Goal: Information Seeking & Learning: Learn about a topic

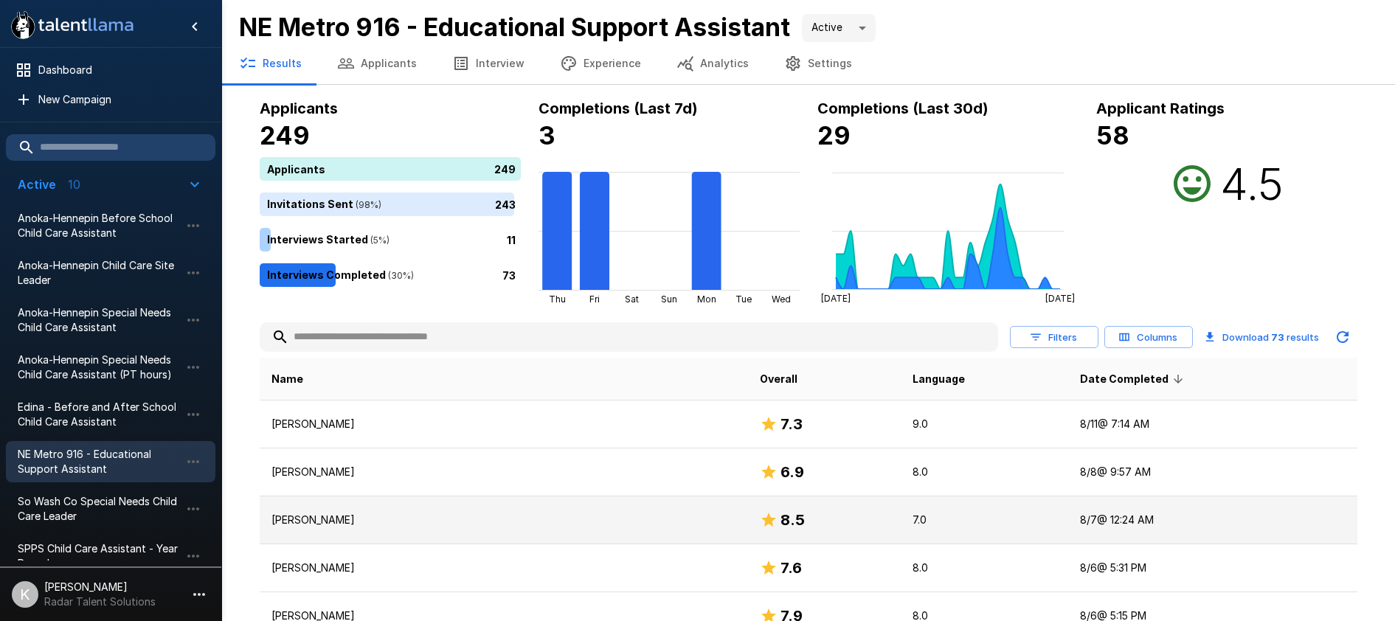
scroll to position [103, 0]
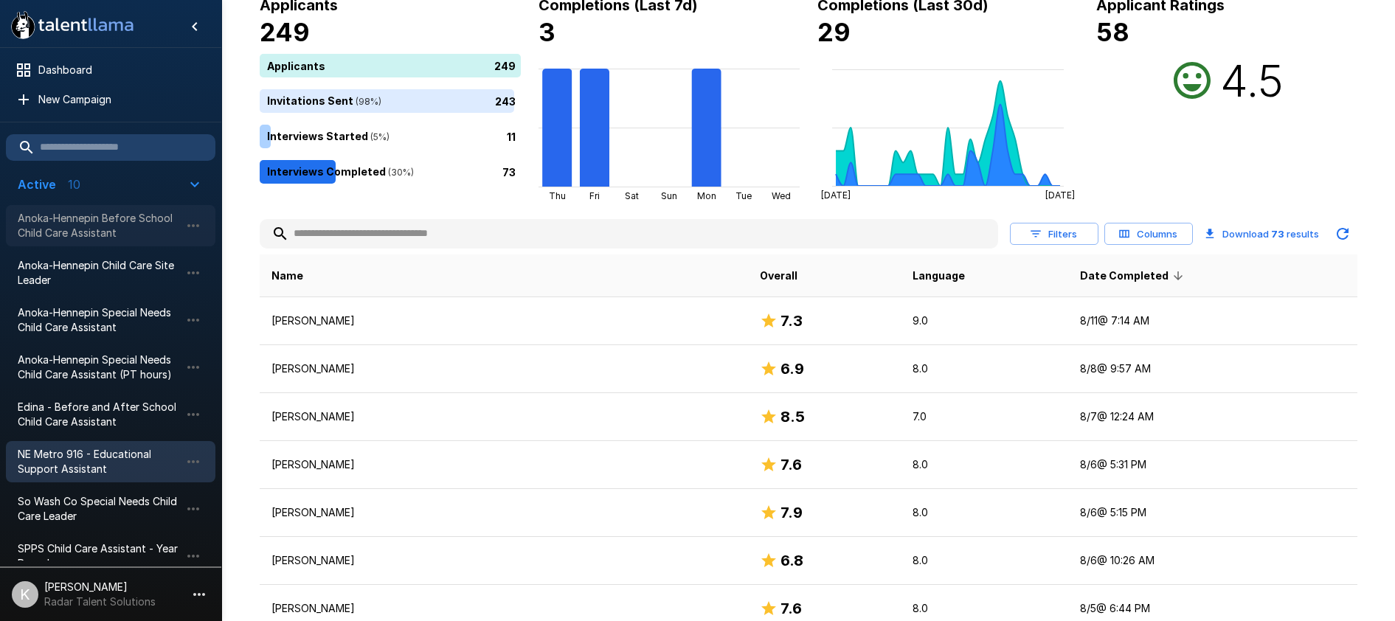
click at [133, 235] on span "Anoka-Hennepin Before School Child Care Assistant" at bounding box center [99, 225] width 162 height 29
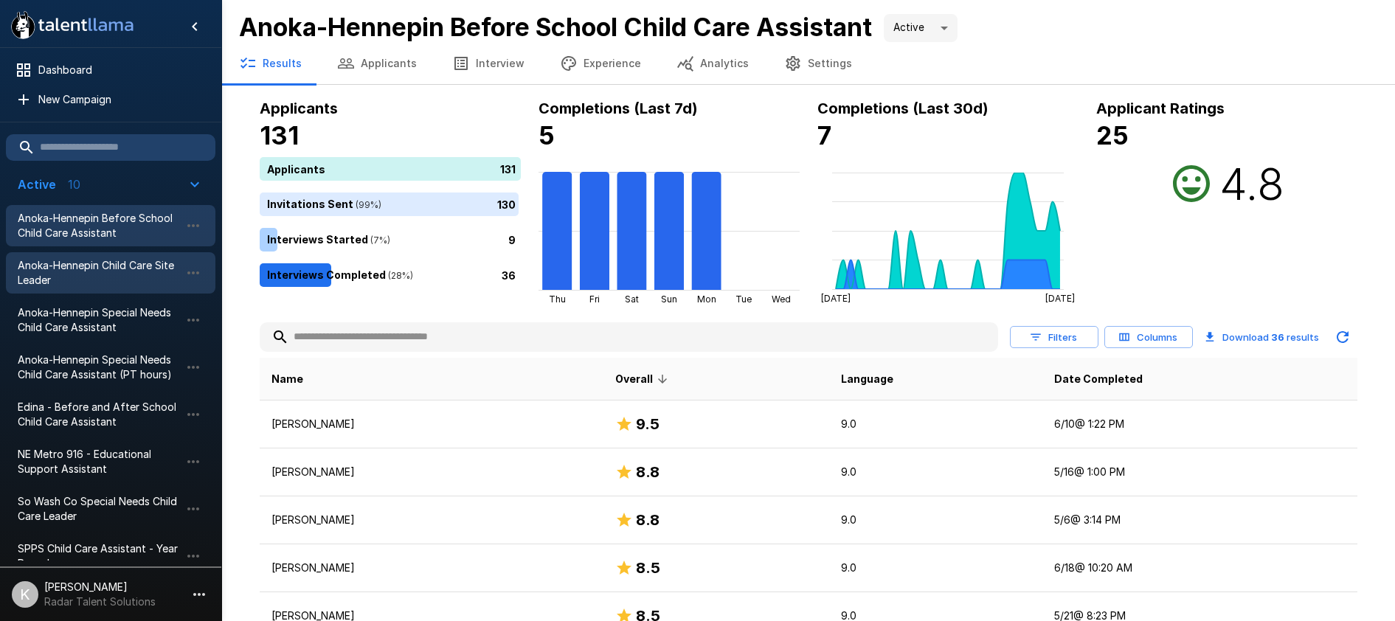
click at [143, 269] on span "Anoka-Hennepin Child Care Site Leader" at bounding box center [99, 272] width 162 height 29
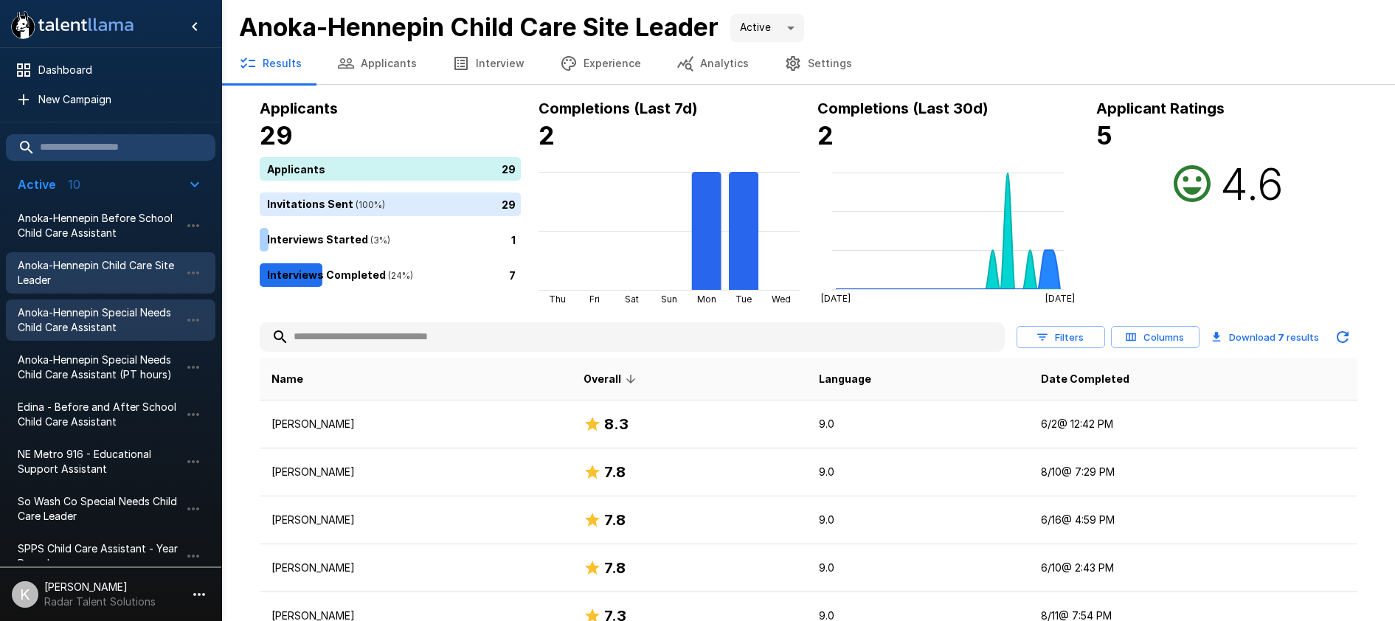
click at [138, 310] on span "Anoka-Hennepin Special Needs Child Care Assistant" at bounding box center [99, 319] width 162 height 29
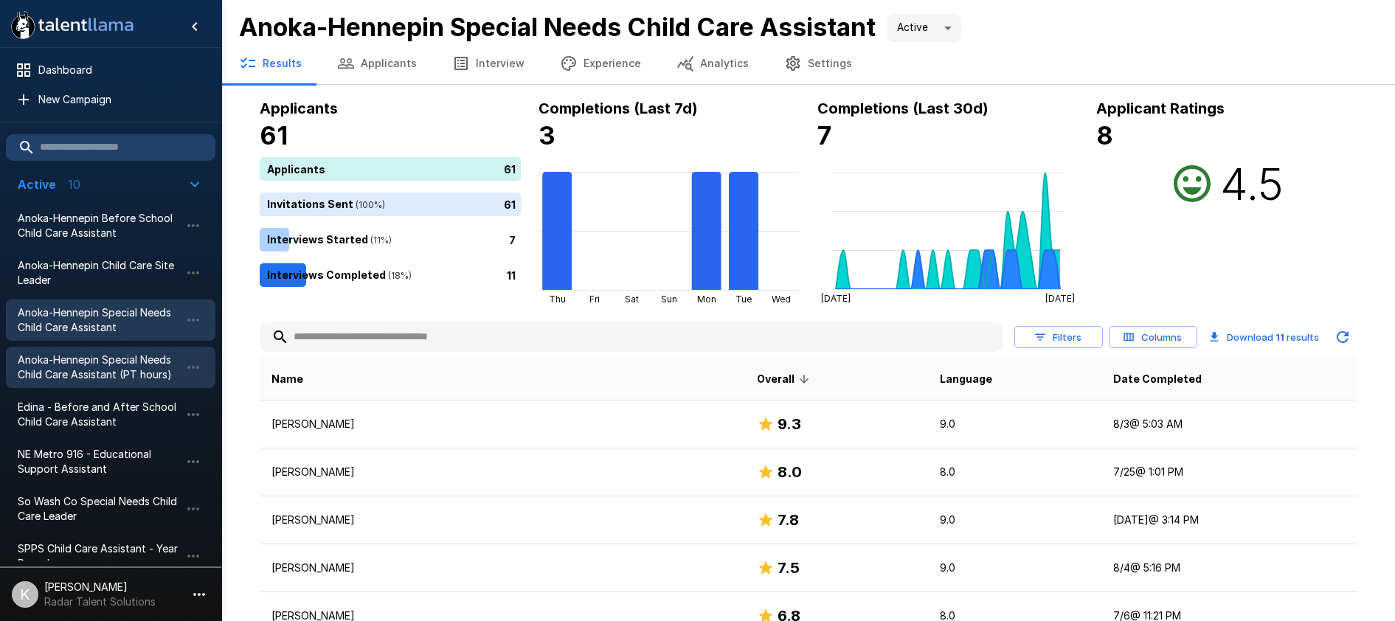
click at [146, 355] on span "Anoka-Hennepin Special Needs Child Care Assistant (PT hours)" at bounding box center [99, 367] width 162 height 29
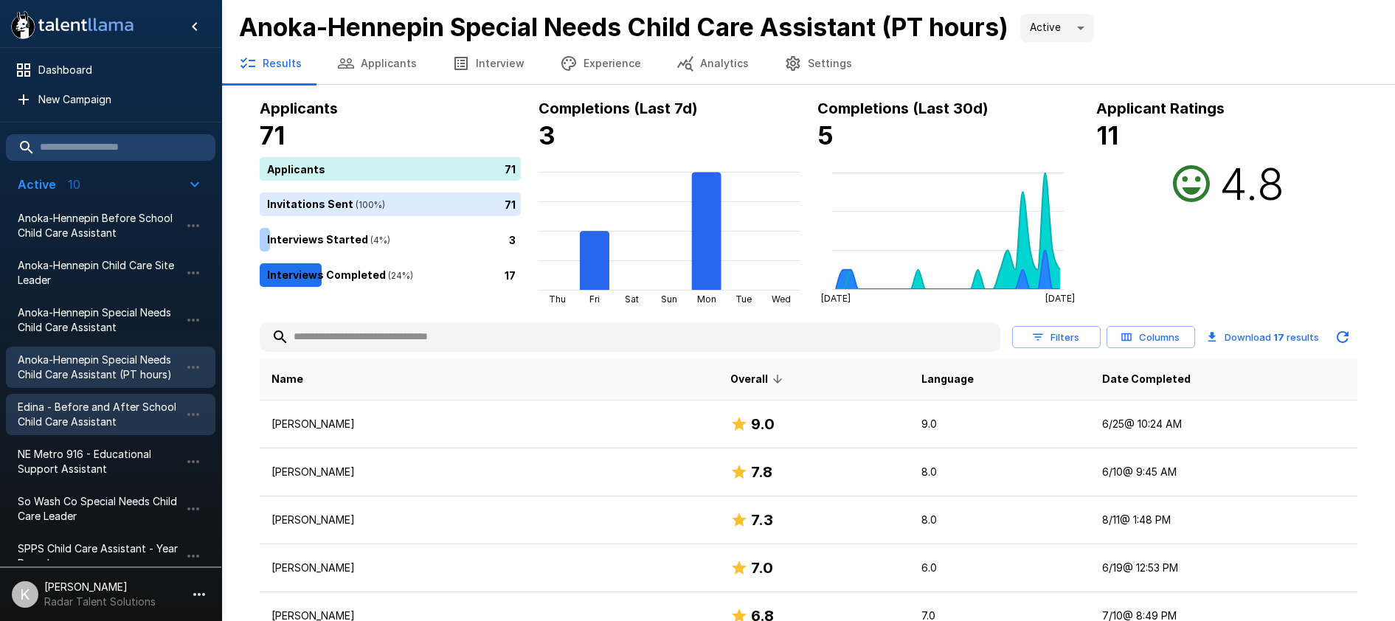
click at [131, 409] on span "Edina - Before and After School Child Care Assistant" at bounding box center [99, 414] width 162 height 29
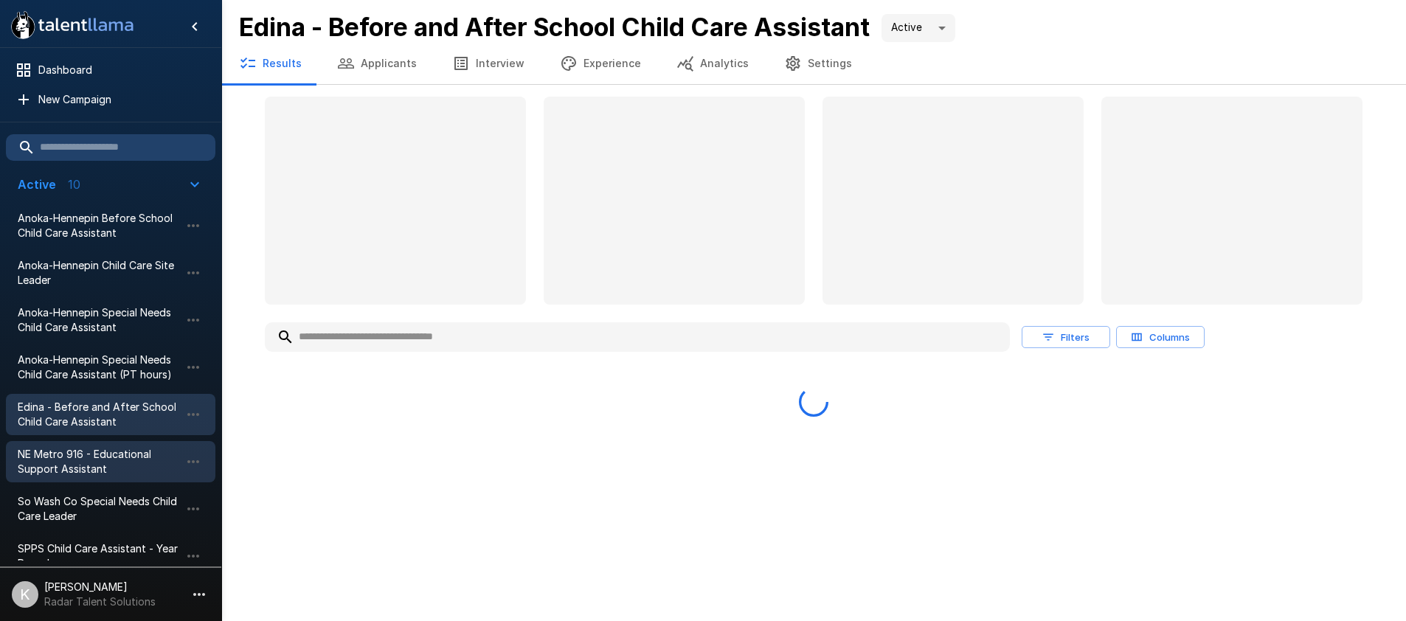
click at [130, 448] on span "NE Metro 916 - Educational Support Assistant" at bounding box center [99, 461] width 162 height 29
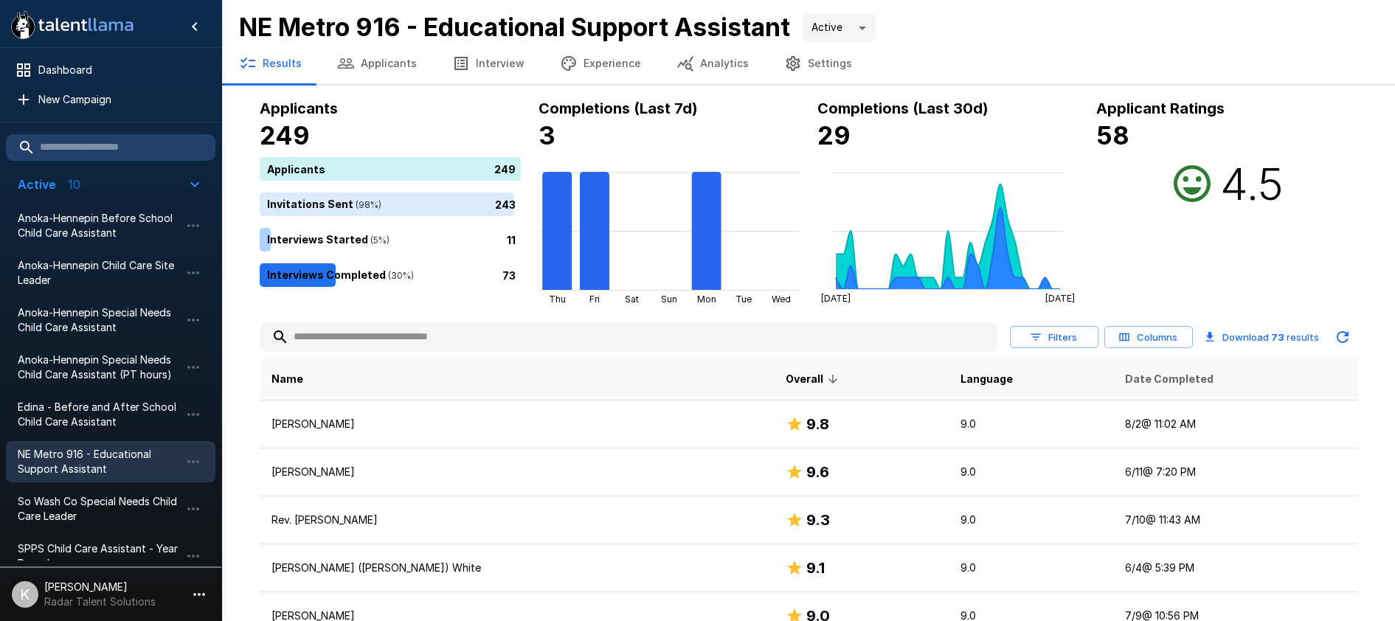
click at [1125, 374] on span "Date Completed" at bounding box center [1169, 379] width 88 height 18
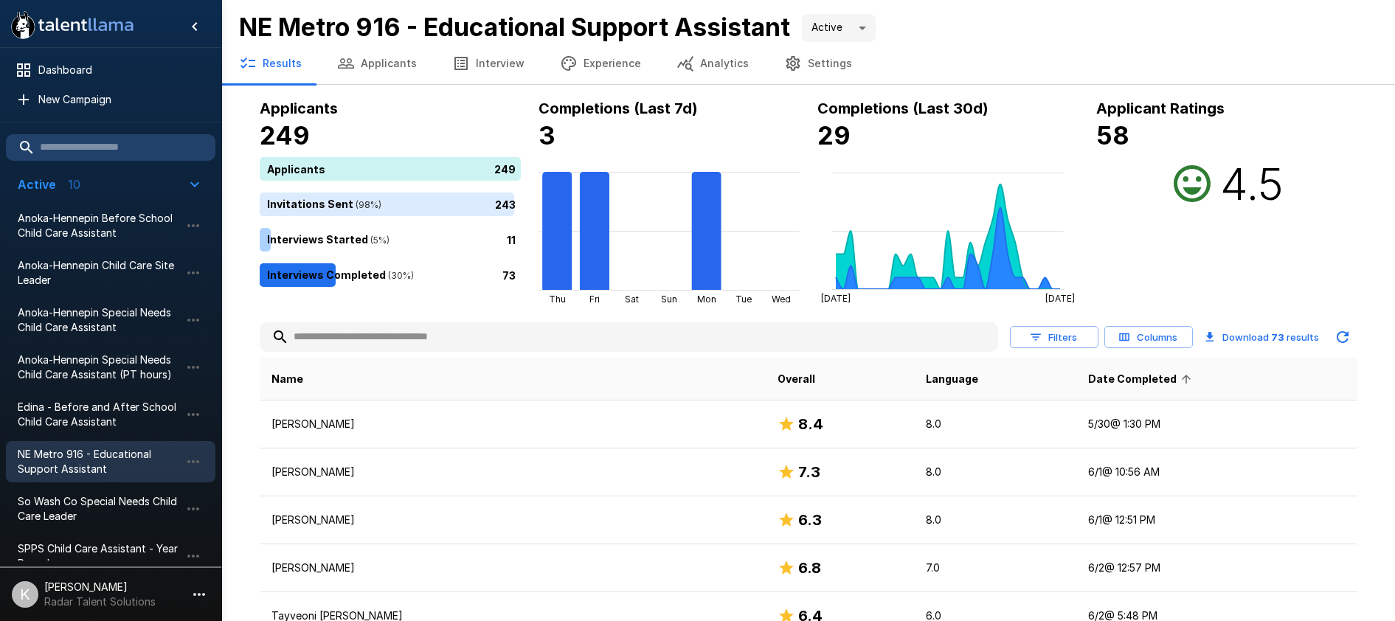
click at [1088, 383] on span "Date Completed" at bounding box center [1142, 379] width 108 height 18
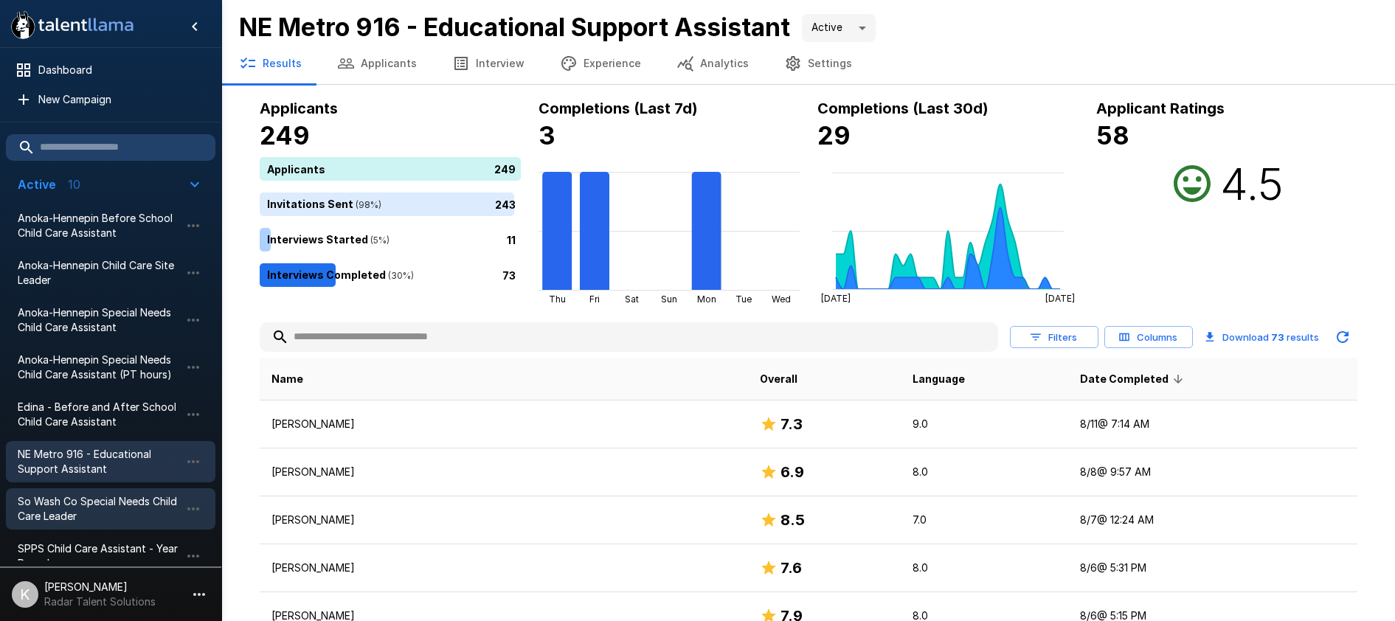
click at [151, 499] on span "So Wash Co Special Needs Child Care Leader" at bounding box center [99, 508] width 162 height 29
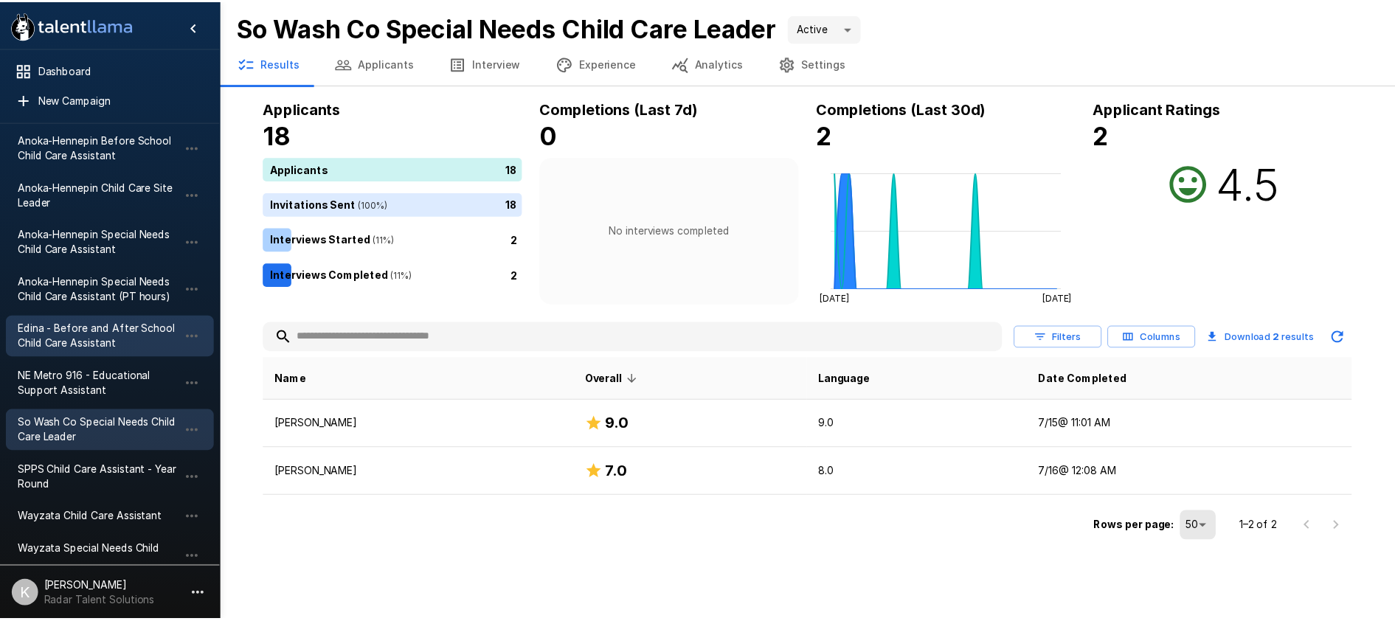
scroll to position [79, 0]
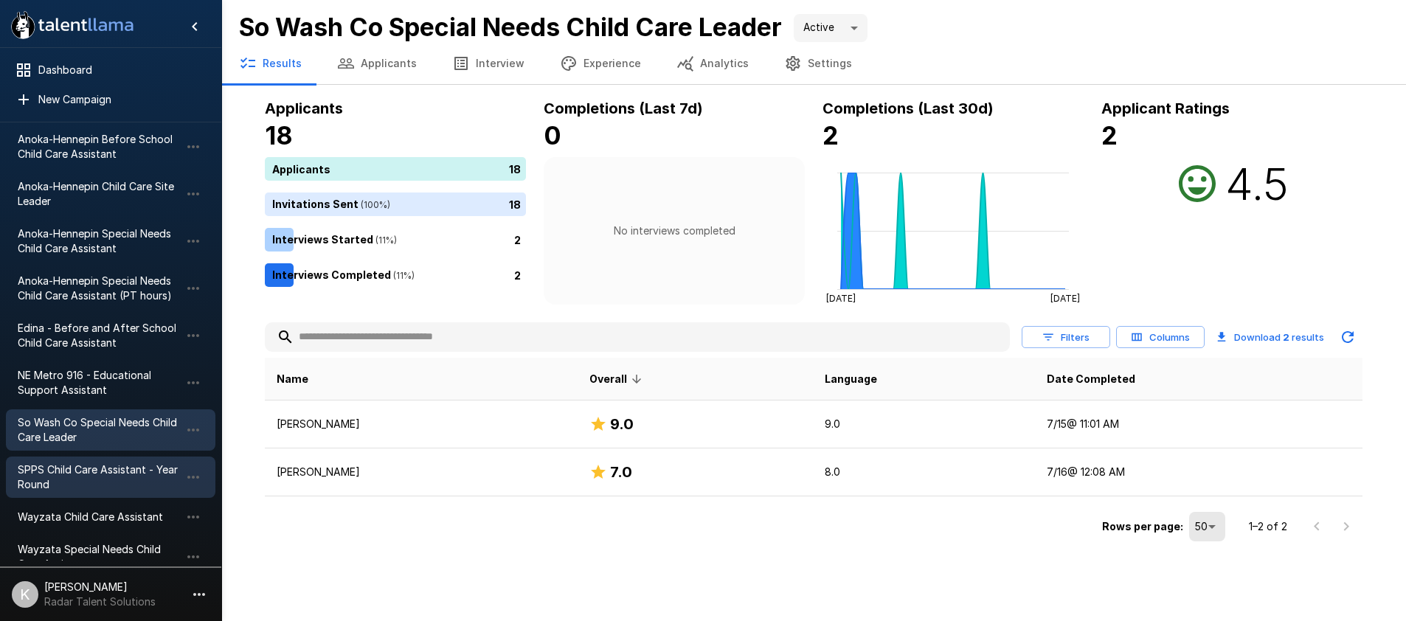
click at [132, 469] on span "SPPS Child Care Assistant - Year Round" at bounding box center [99, 476] width 162 height 29
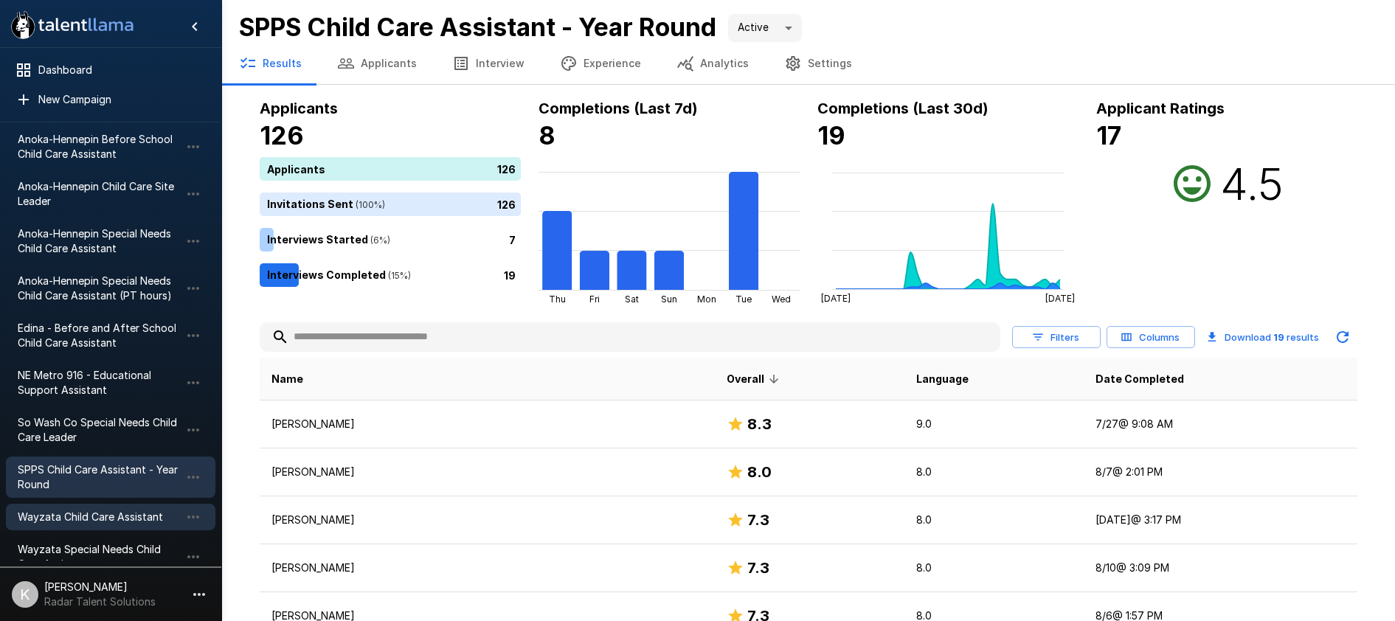
click at [122, 518] on span "Wayzata Child Care Assistant" at bounding box center [99, 517] width 162 height 15
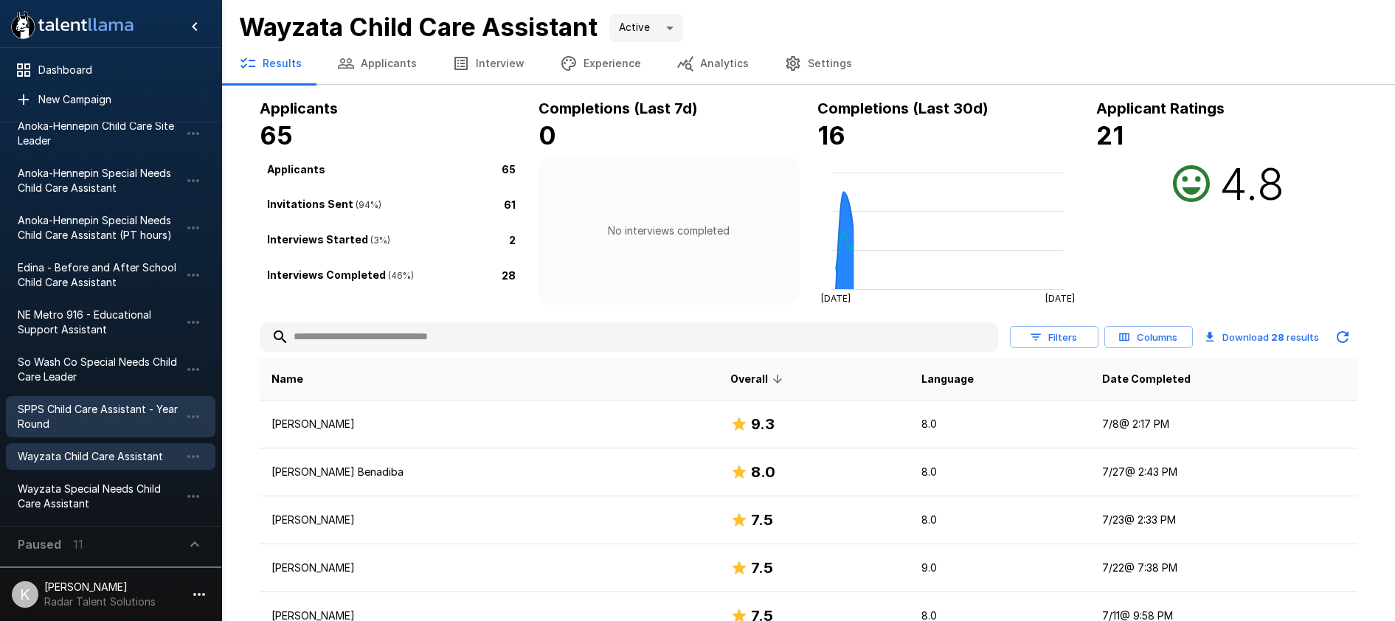
scroll to position [140, 0]
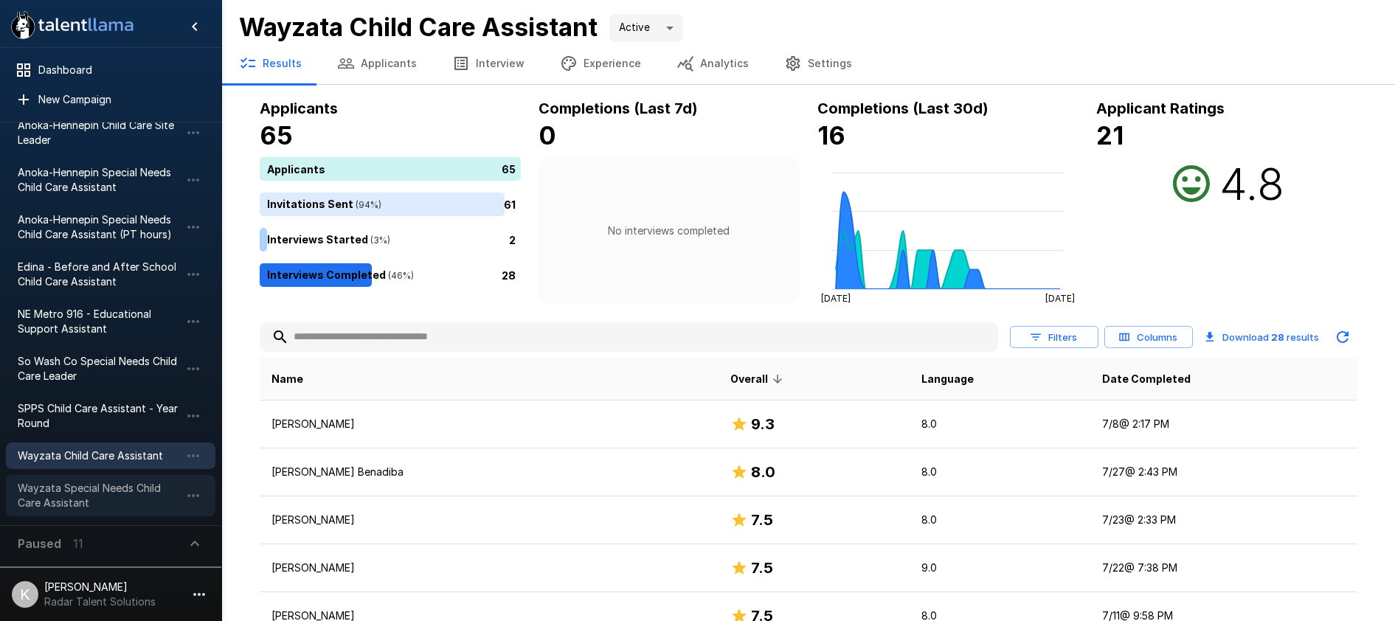
click at [122, 501] on span "Wayzata Special Needs Child Care Assistant" at bounding box center [99, 495] width 162 height 29
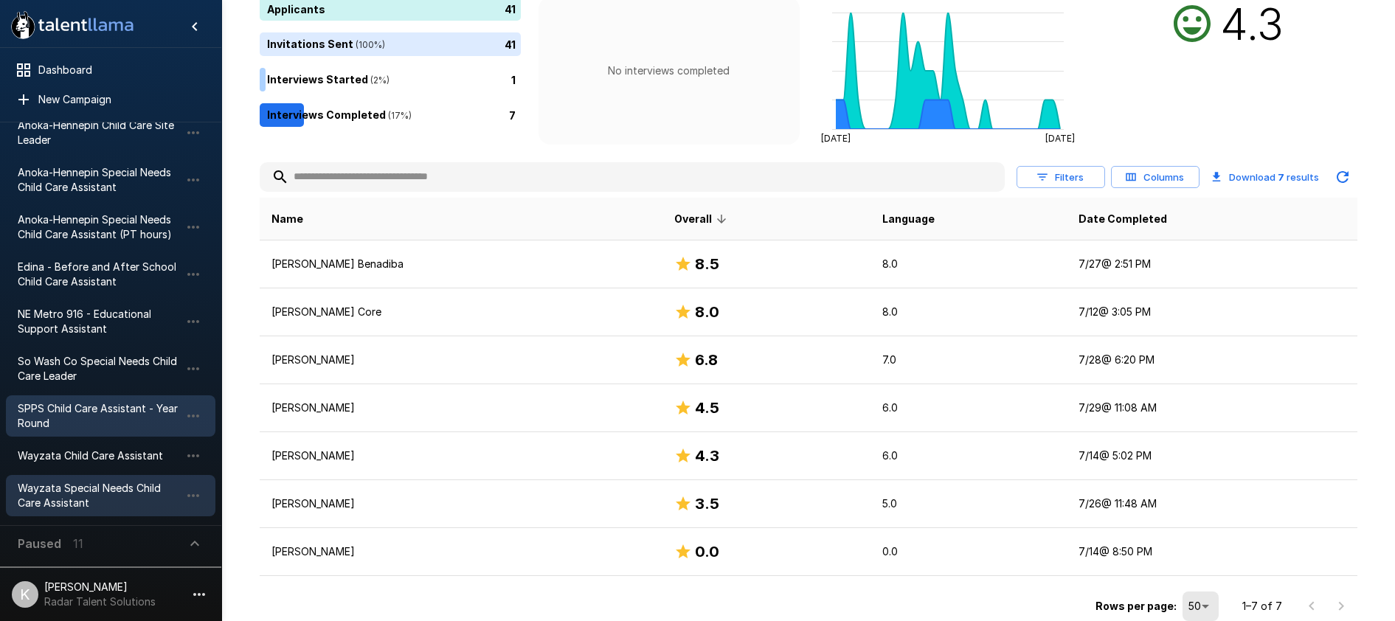
scroll to position [164, 0]
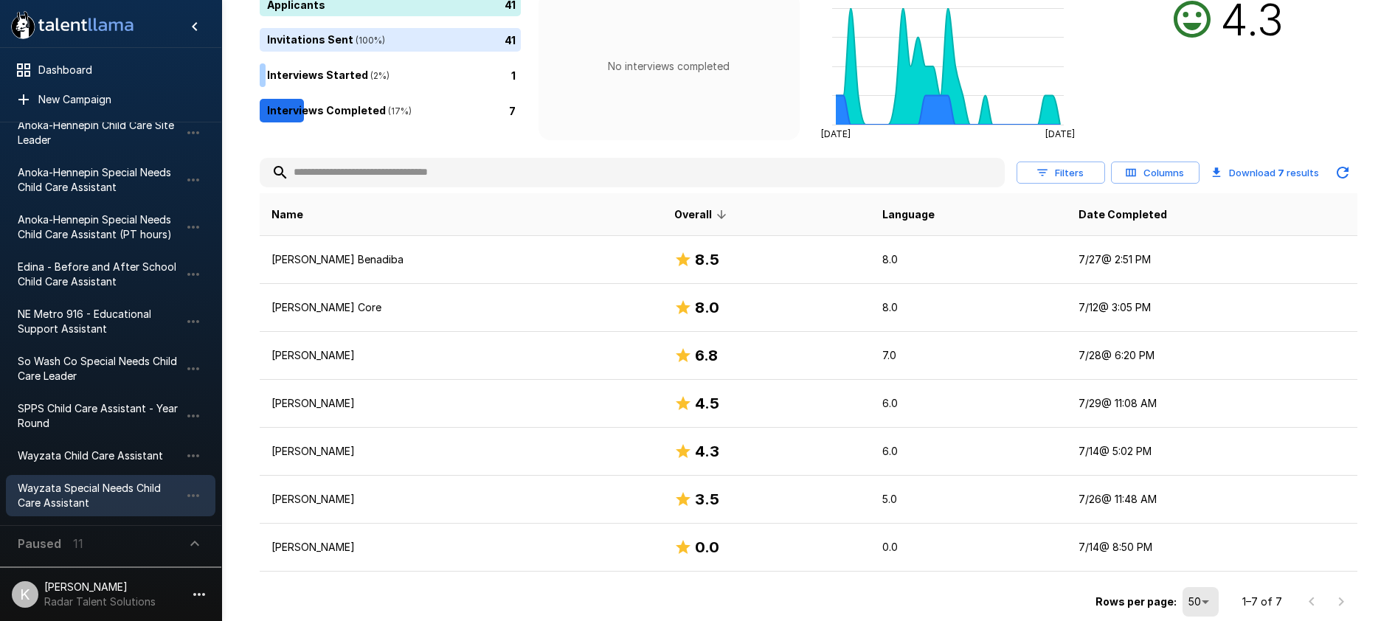
click at [187, 544] on icon "button" at bounding box center [195, 544] width 18 height 18
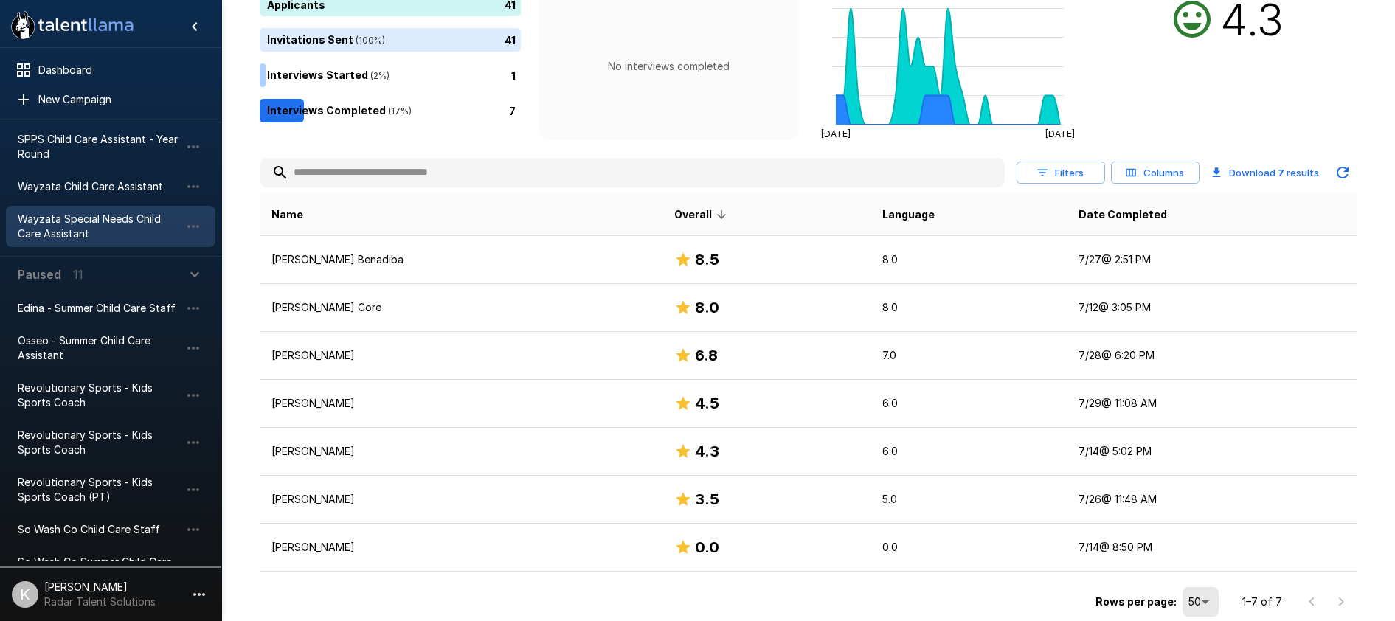
scroll to position [412, 0]
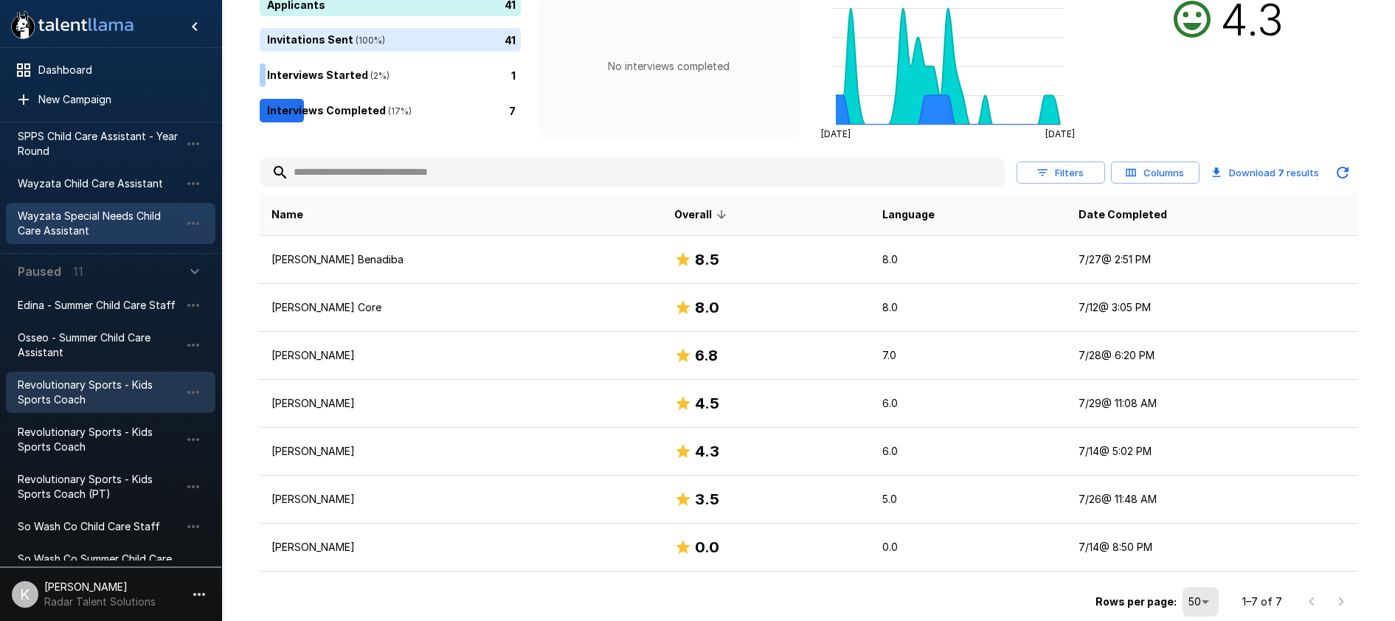
click at [87, 397] on span "Revolutionary Sports - Kids Sports Coach" at bounding box center [99, 392] width 162 height 29
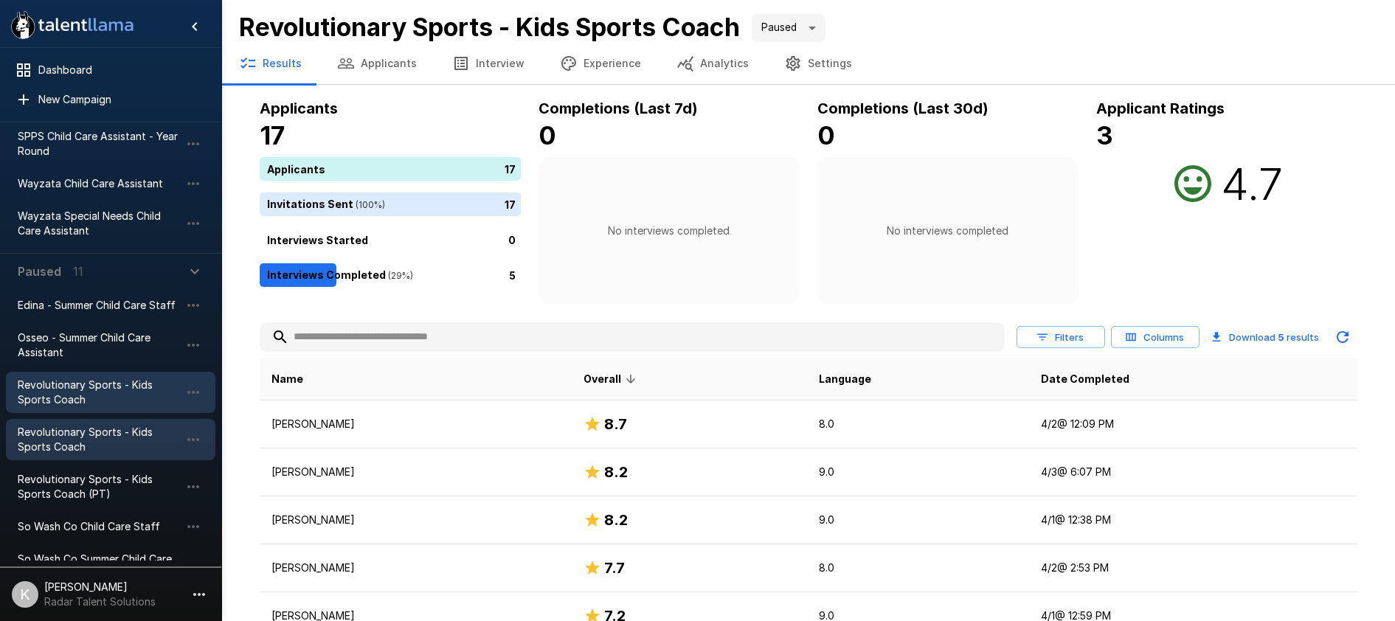
click at [97, 441] on span "Revolutionary Sports - Kids Sports Coach" at bounding box center [99, 439] width 162 height 29
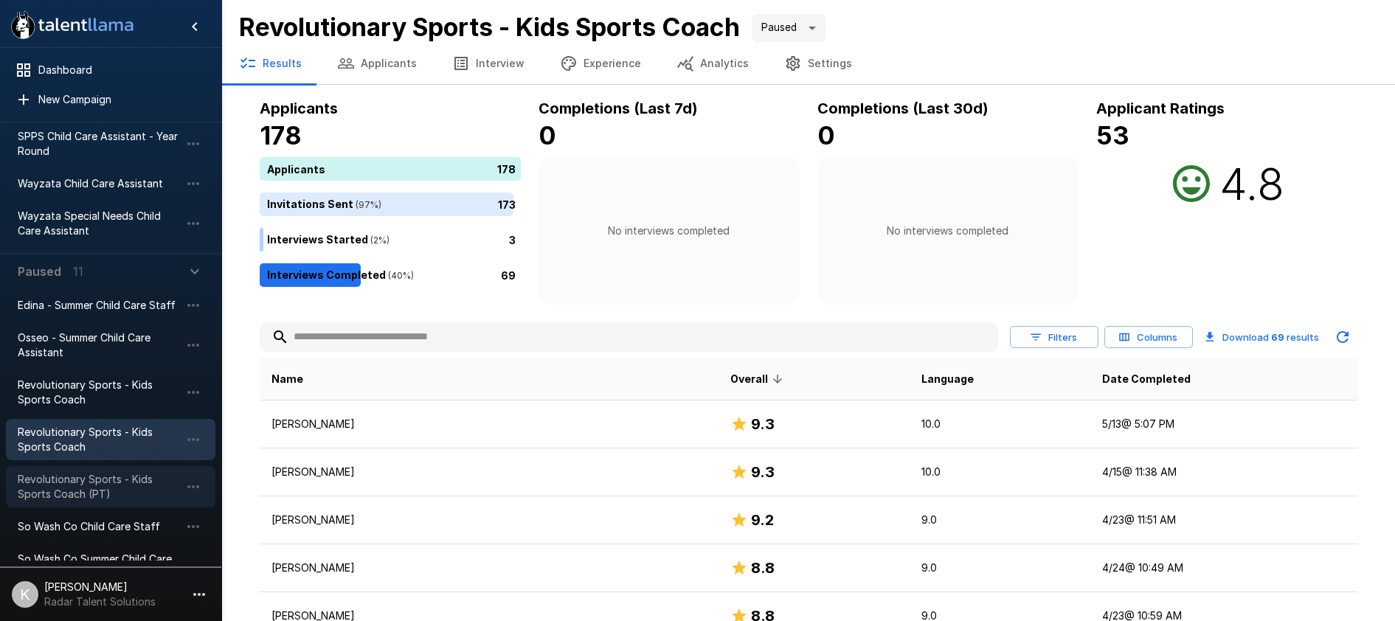
click at [100, 482] on span "Revolutionary Sports - Kids Sports Coach (PT)" at bounding box center [99, 486] width 162 height 29
